Goal: Check status: Check status

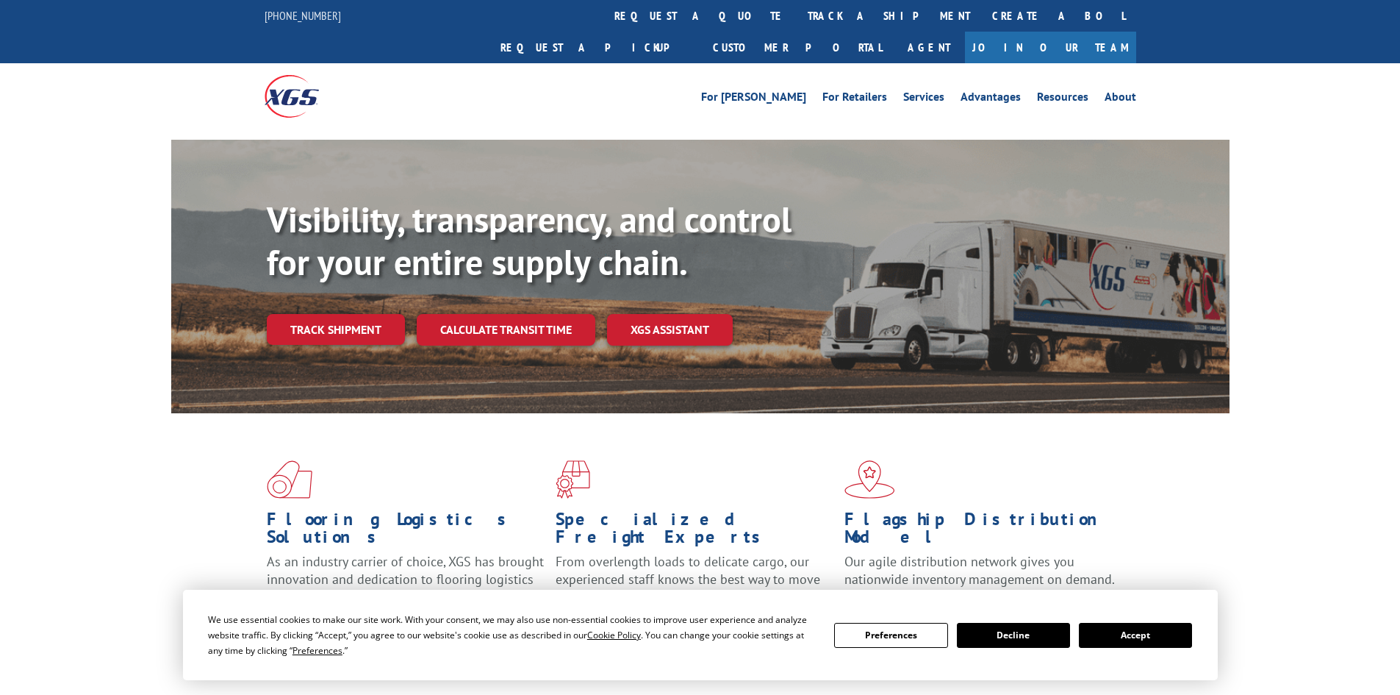
click at [332, 315] on div "Visibility, transparency, and control for your entire supply chain. Track shipm…" at bounding box center [748, 300] width 963 height 205
click at [345, 314] on link "Track shipment" at bounding box center [336, 329] width 138 height 31
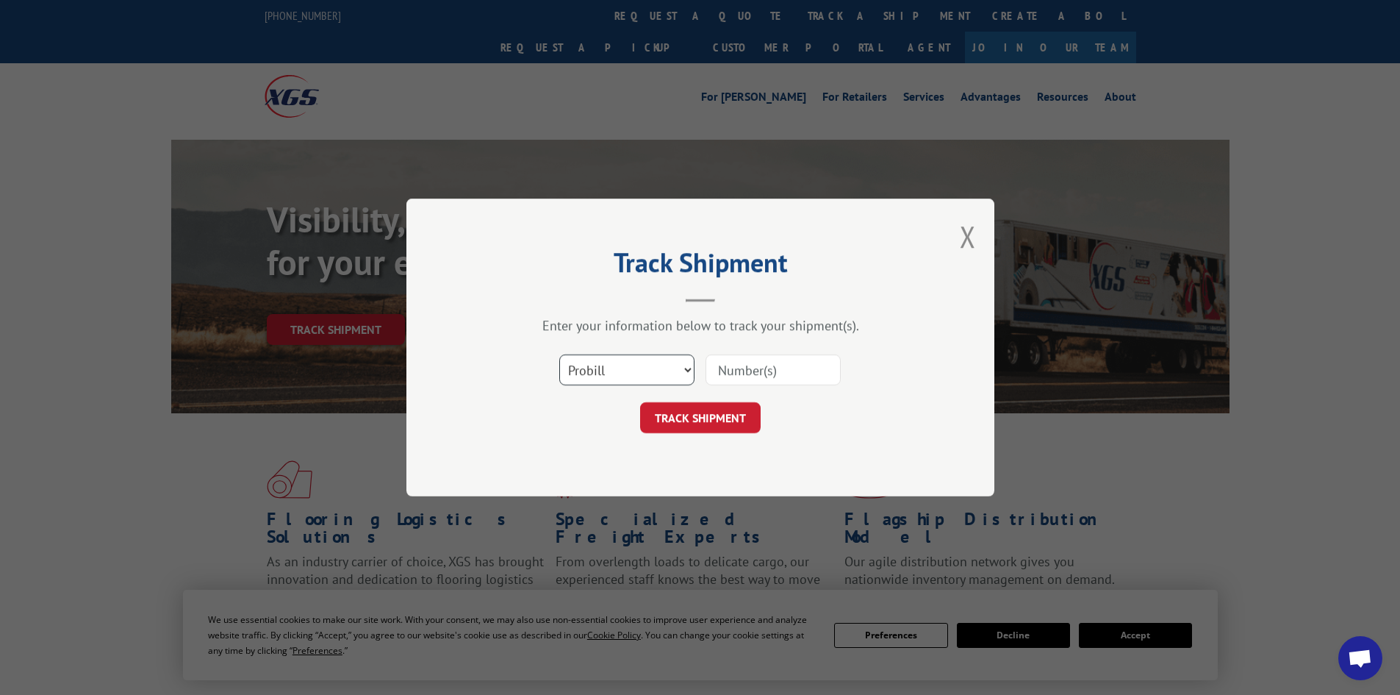
click at [650, 366] on select "Select category... Probill BOL PO" at bounding box center [626, 369] width 135 height 31
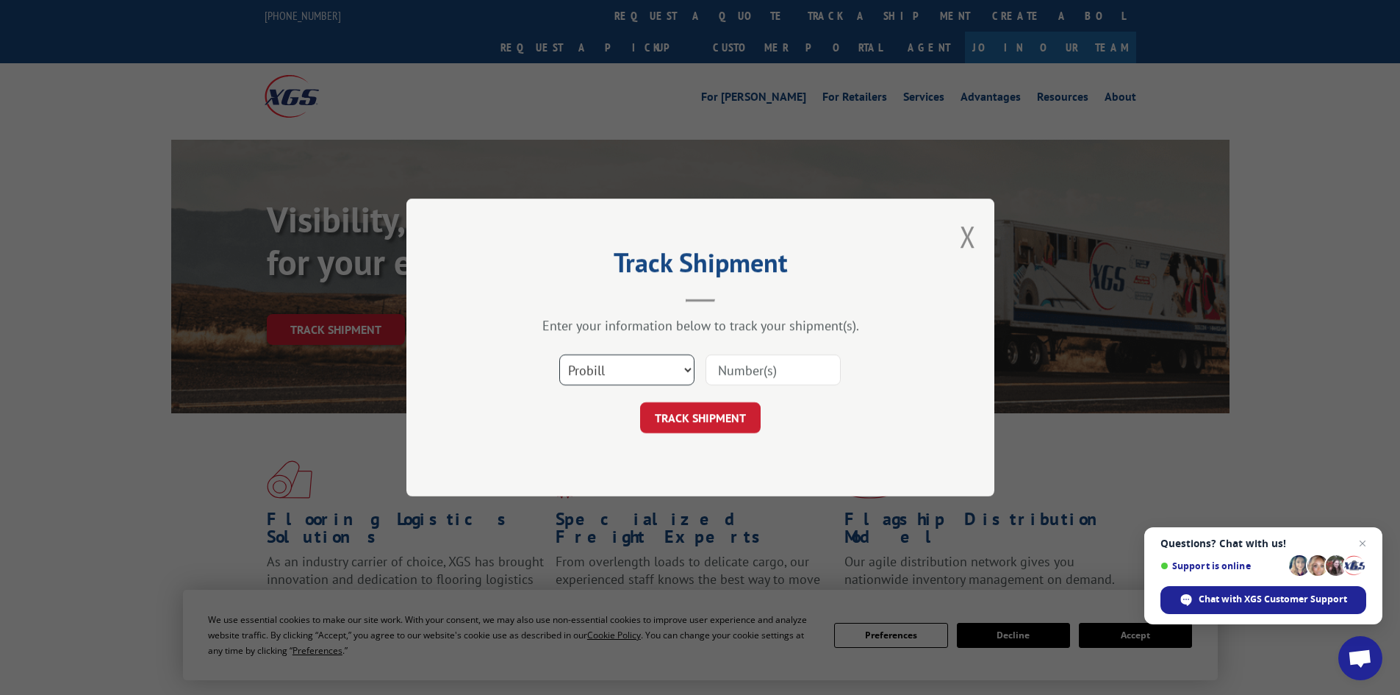
select select "po"
click at [559, 354] on select "Select category... Probill BOL PO" at bounding box center [626, 369] width 135 height 31
click at [736, 366] on input at bounding box center [773, 369] width 135 height 31
click at [741, 368] on input at bounding box center [773, 369] width 135 height 31
paste input "19545667"
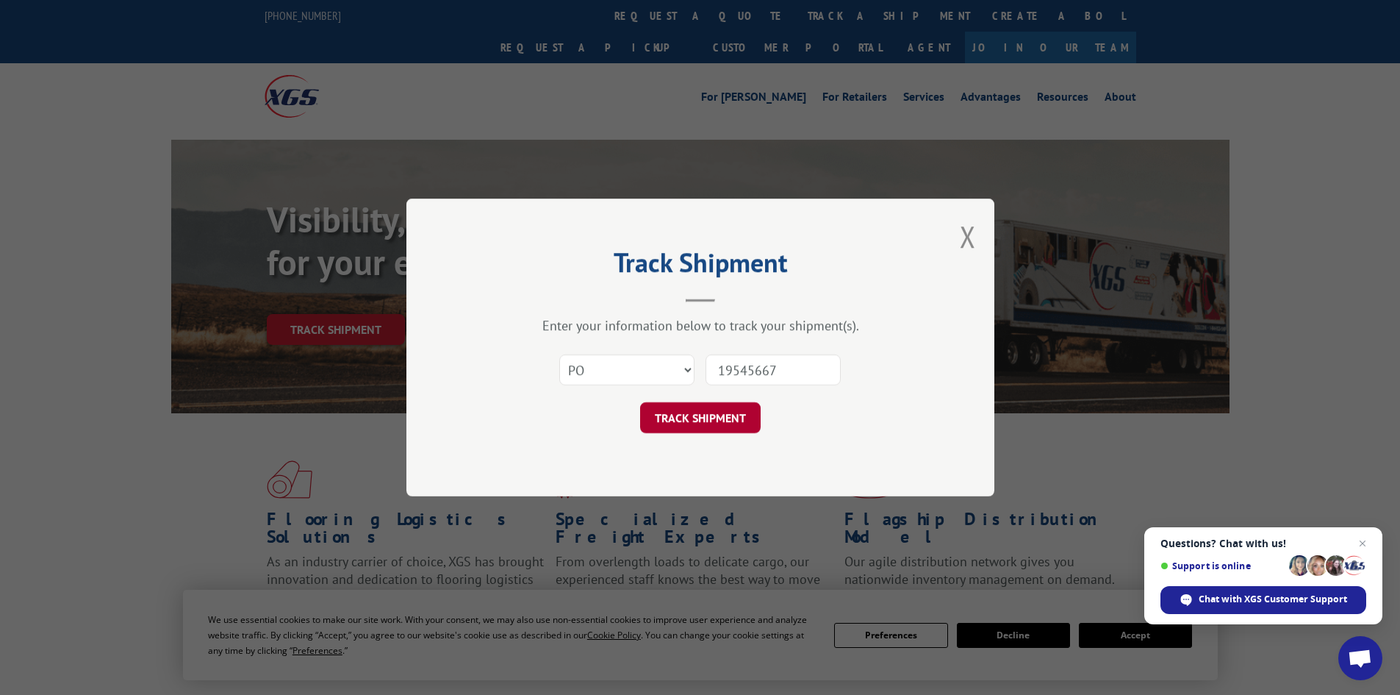
type input "19545667"
click at [692, 421] on button "TRACK SHIPMENT" at bounding box center [700, 417] width 121 height 31
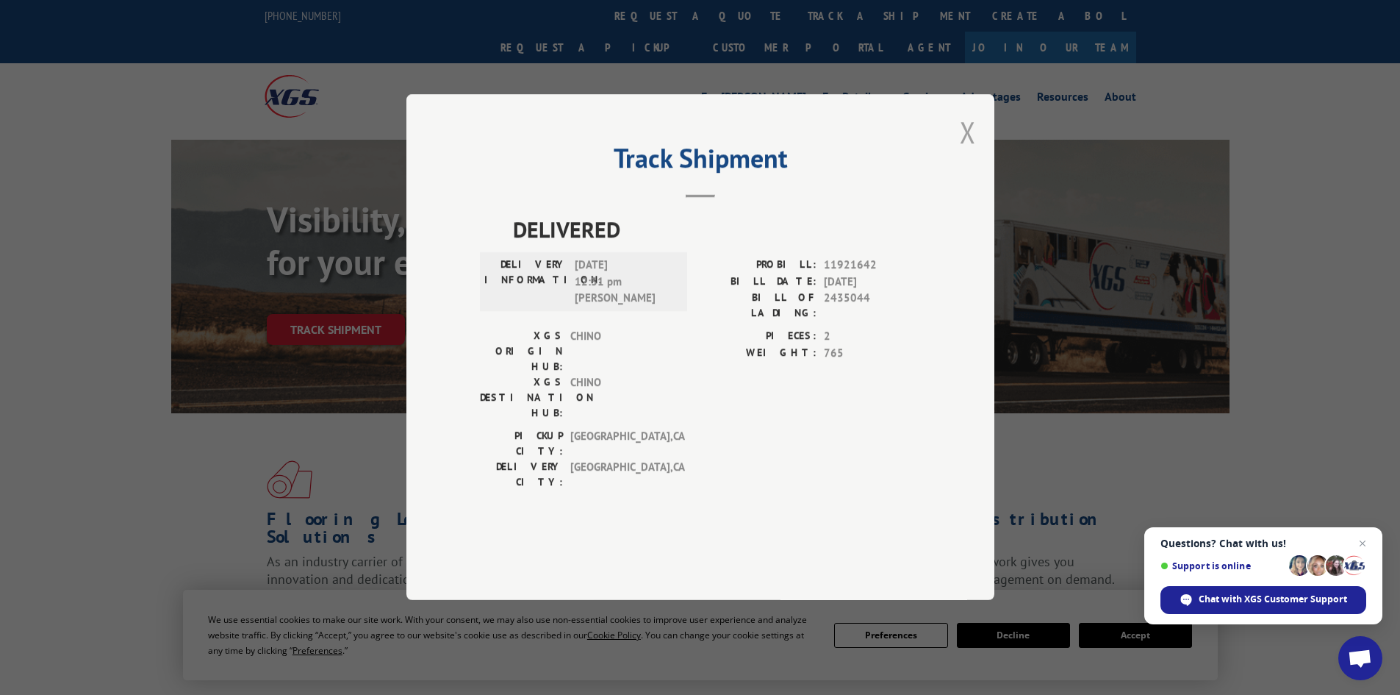
click at [973, 151] on button "Close modal" at bounding box center [968, 131] width 16 height 39
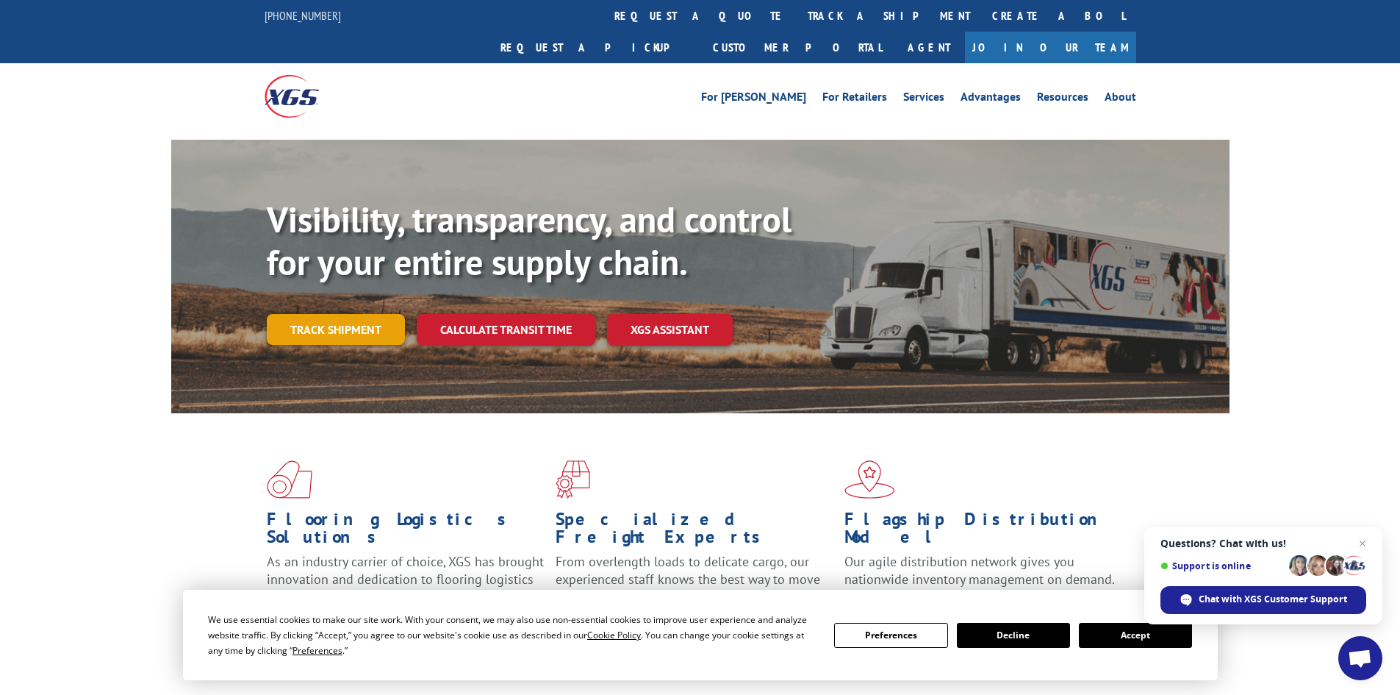
click at [318, 314] on link "Track shipment" at bounding box center [336, 329] width 138 height 31
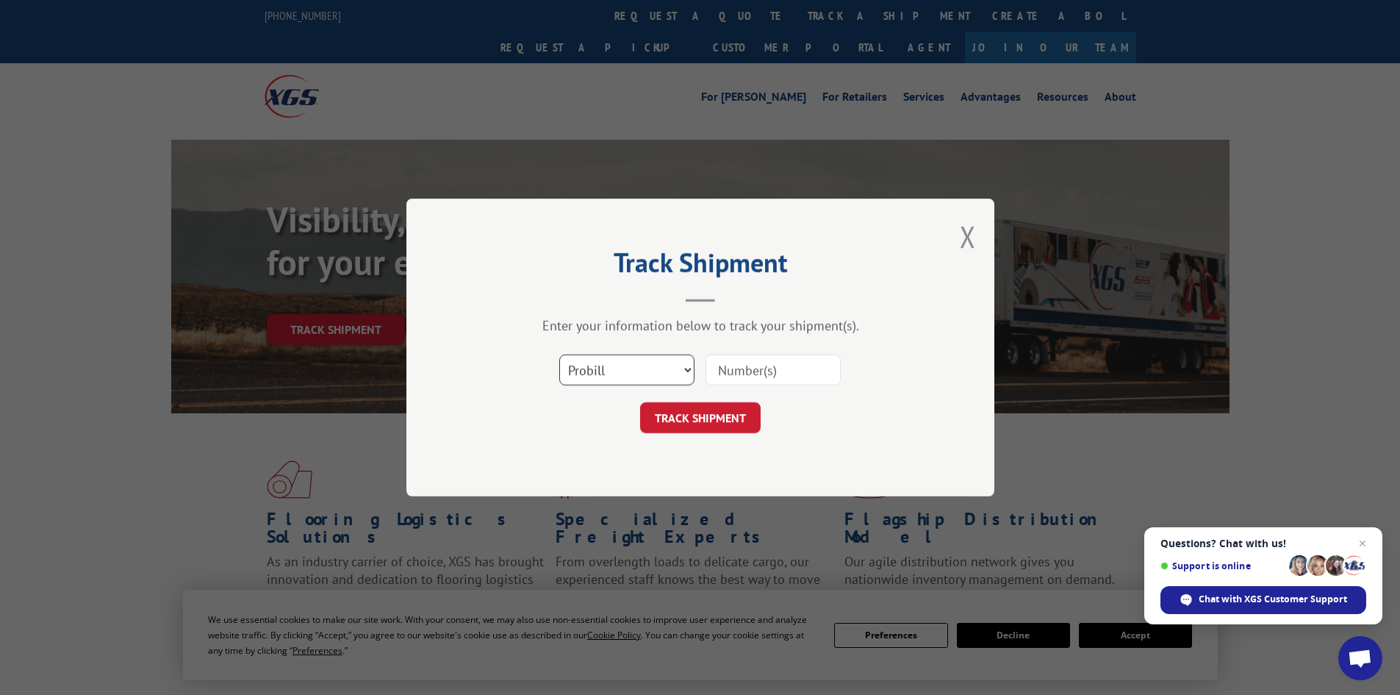
click at [690, 367] on select "Select category... Probill BOL PO" at bounding box center [626, 369] width 135 height 31
select select "bol"
click at [559, 354] on select "Select category... Probill BOL PO" at bounding box center [626, 369] width 135 height 31
click at [736, 370] on input at bounding box center [773, 369] width 135 height 31
paste input "7056010"
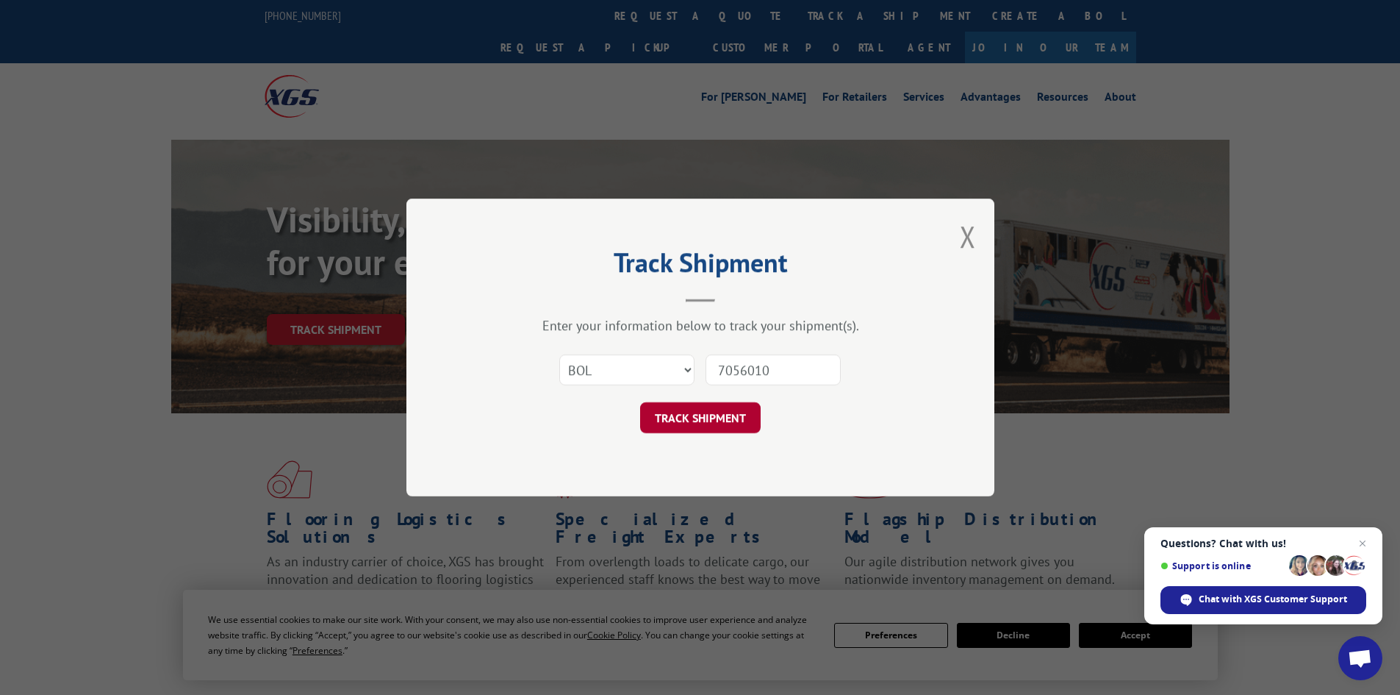
type input "7056010"
click at [685, 411] on button "TRACK SHIPMENT" at bounding box center [700, 417] width 121 height 31
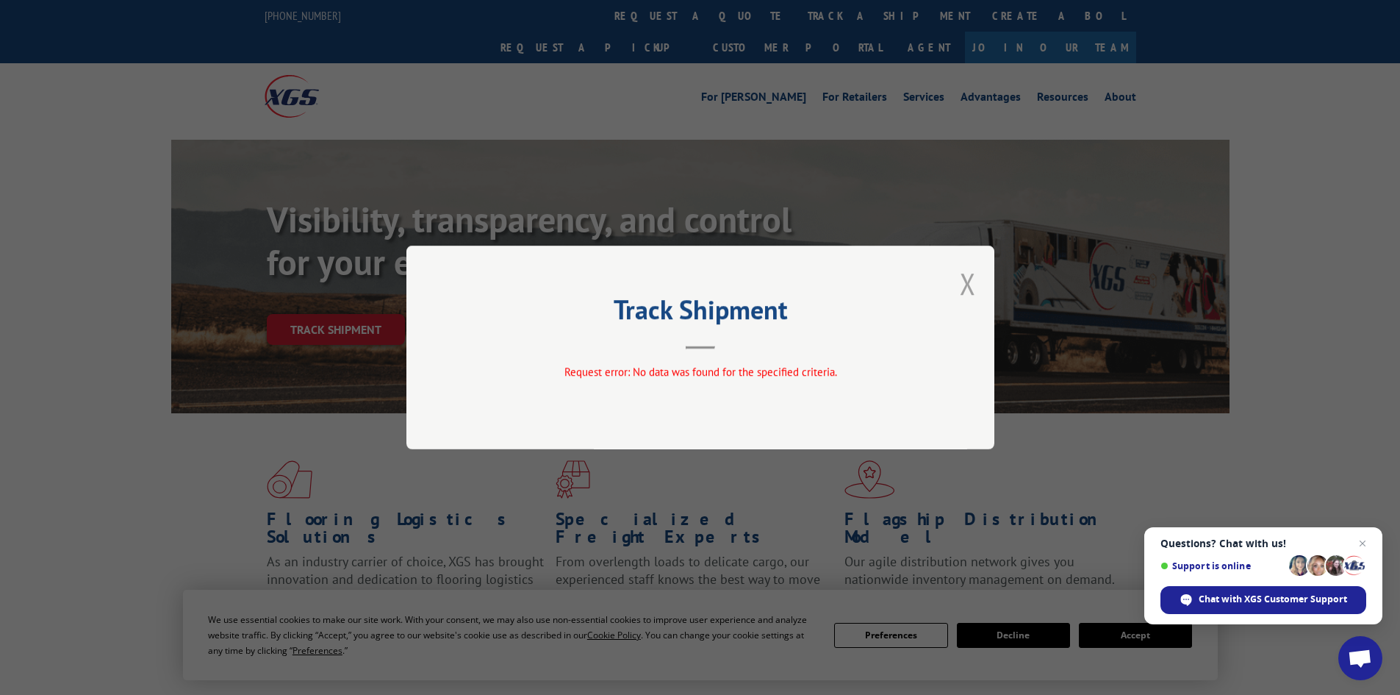
click at [968, 284] on button "Close modal" at bounding box center [968, 283] width 16 height 39
